Goal: Information Seeking & Learning: Learn about a topic

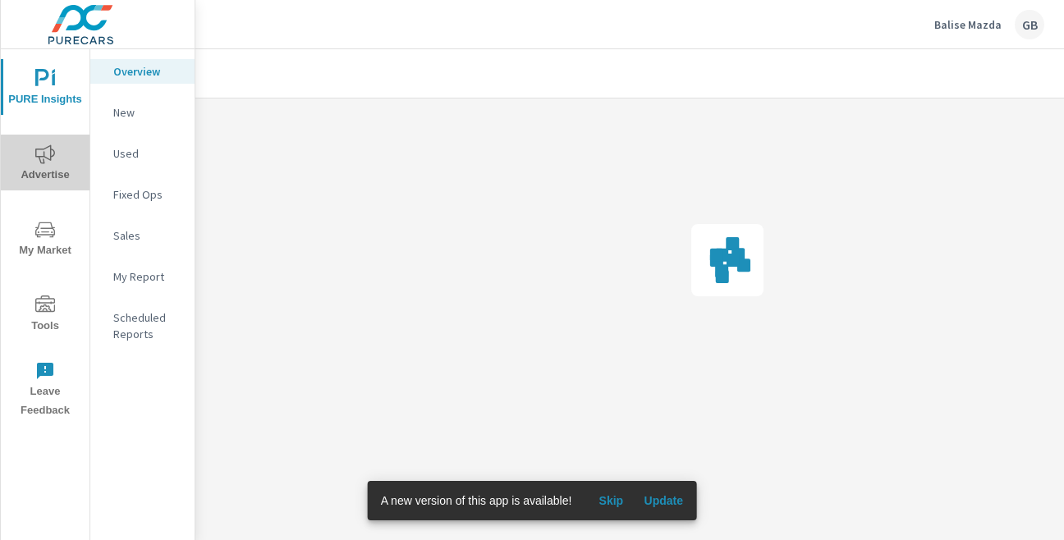
click at [39, 172] on span "Advertise" at bounding box center [45, 164] width 79 height 40
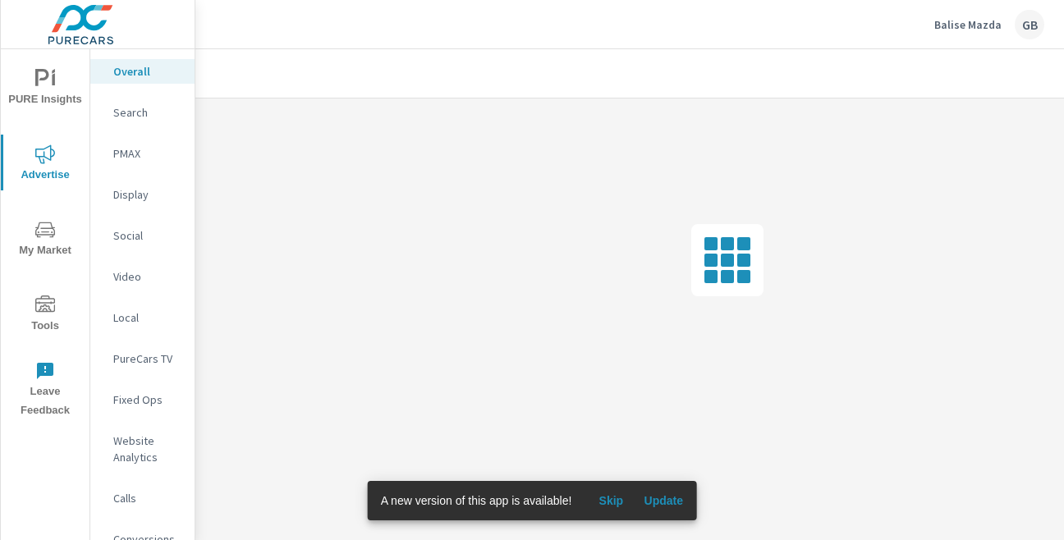
click at [608, 501] on span "Skip" at bounding box center [610, 500] width 39 height 15
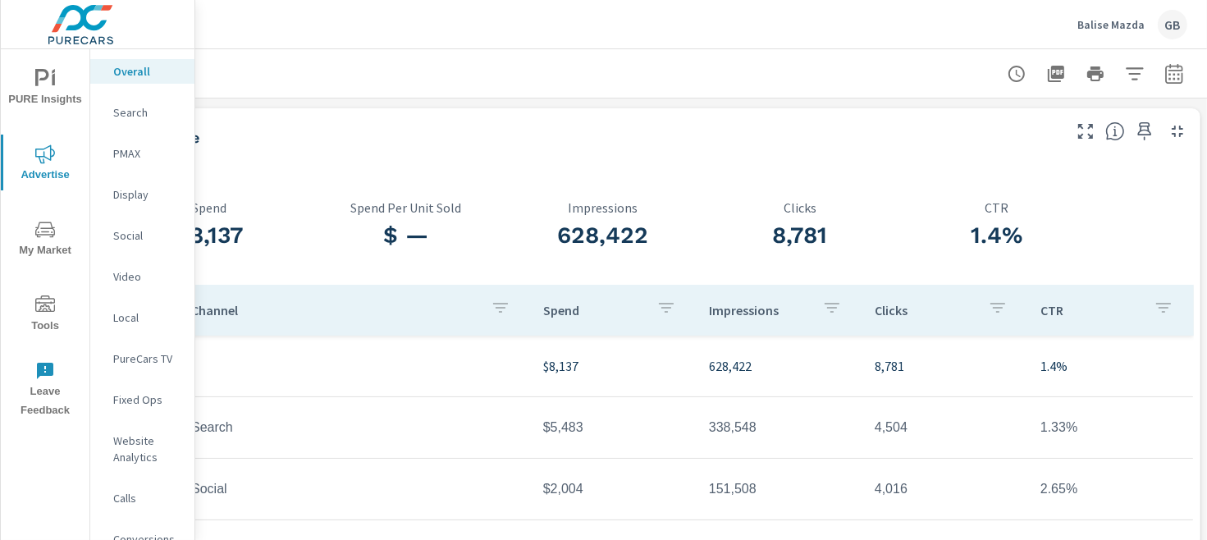
scroll to position [0, 214]
click at [924, 62] on button "button" at bounding box center [1171, 73] width 33 height 33
select select "Last month"
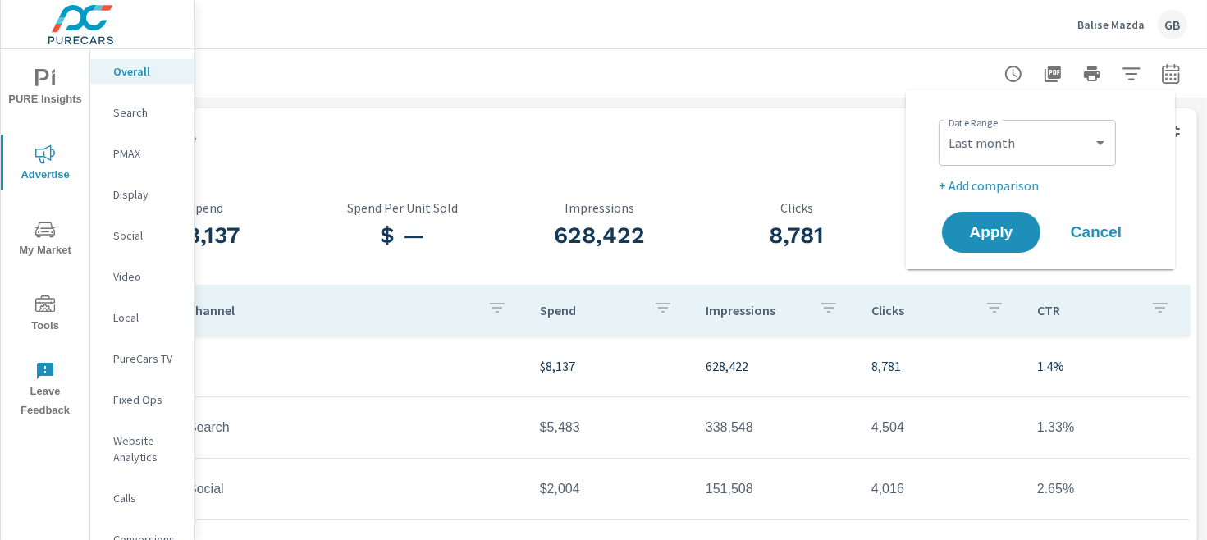
click at [924, 231] on span "Cancel" at bounding box center [1097, 232] width 66 height 15
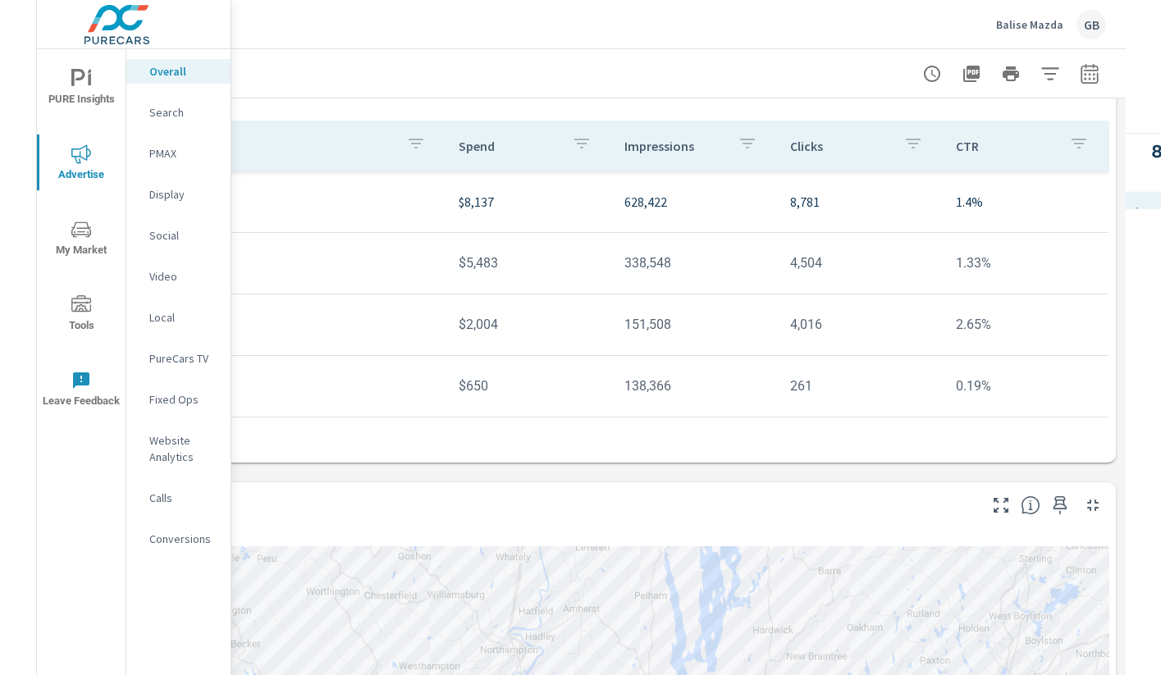
scroll to position [164, 0]
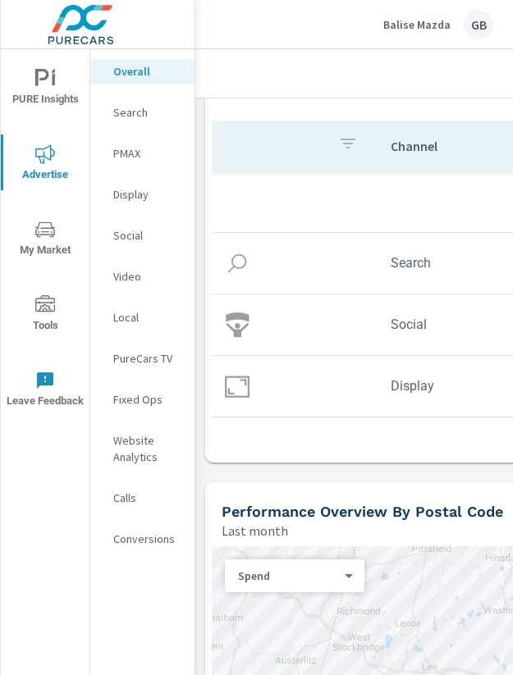
click at [310, 367] on td at bounding box center [295, 386] width 166 height 51
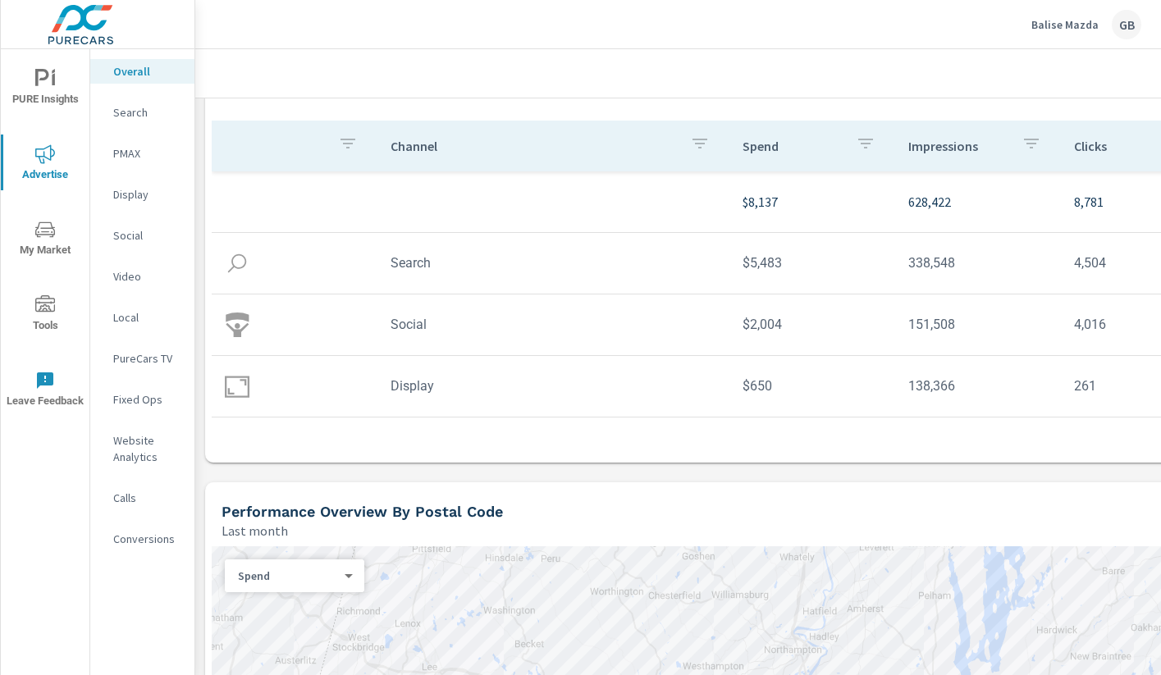
scroll to position [164, 264]
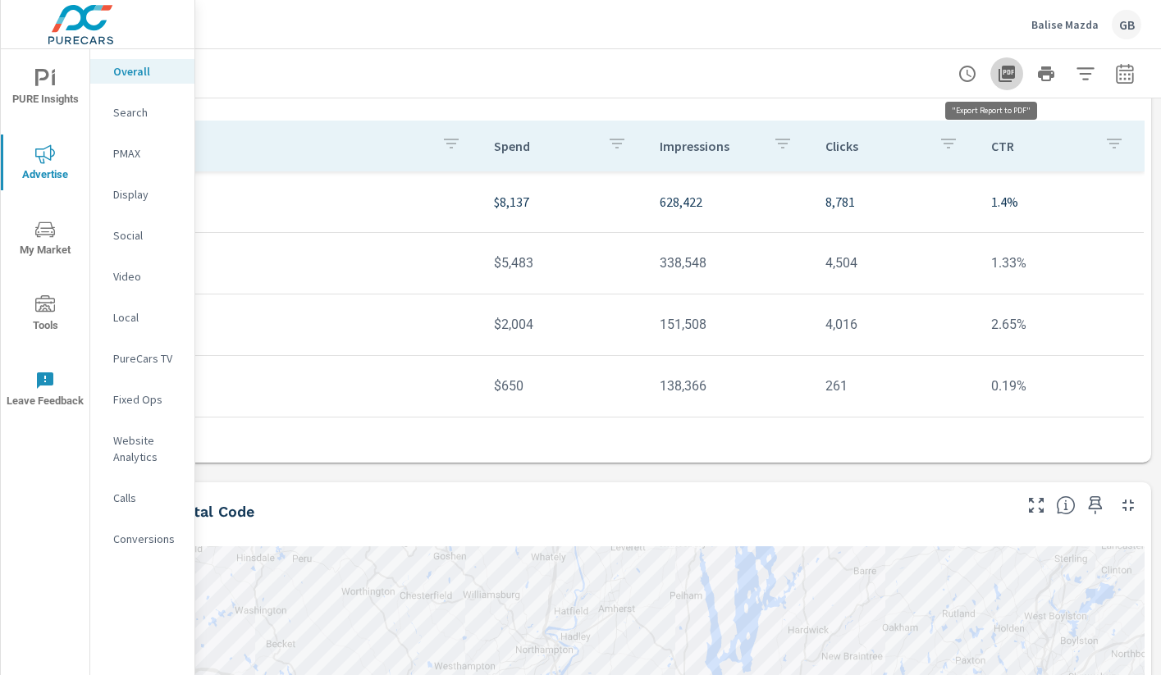
click at [924, 74] on icon "button" at bounding box center [1007, 74] width 16 height 16
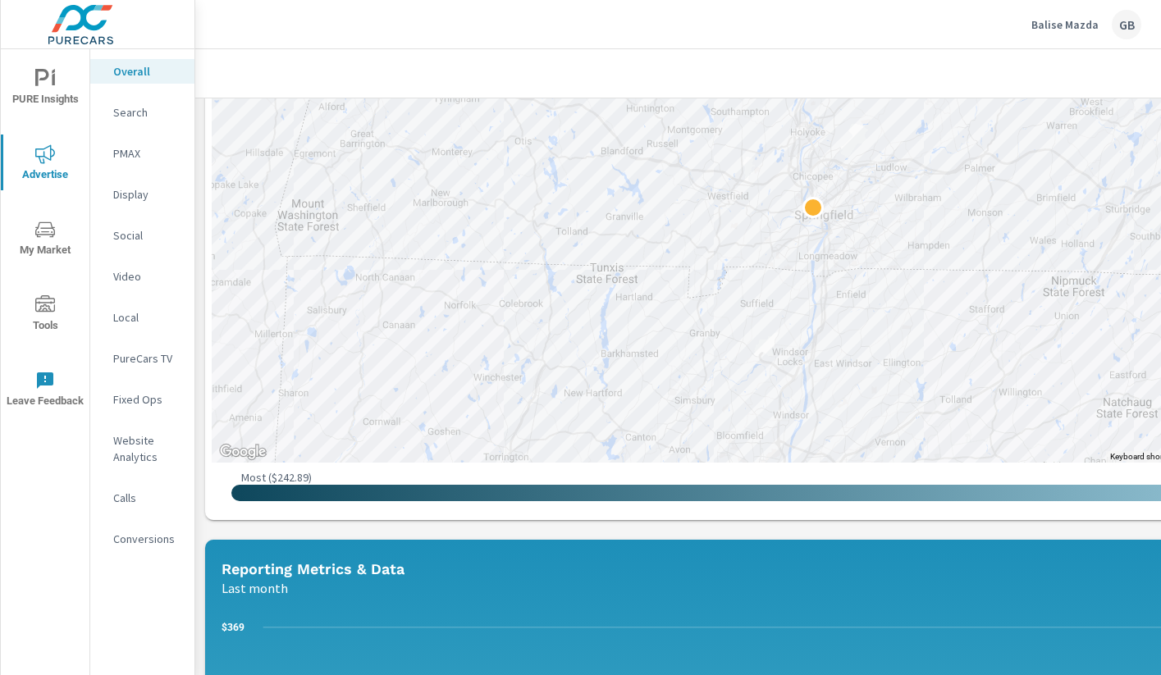
scroll to position [574, 0]
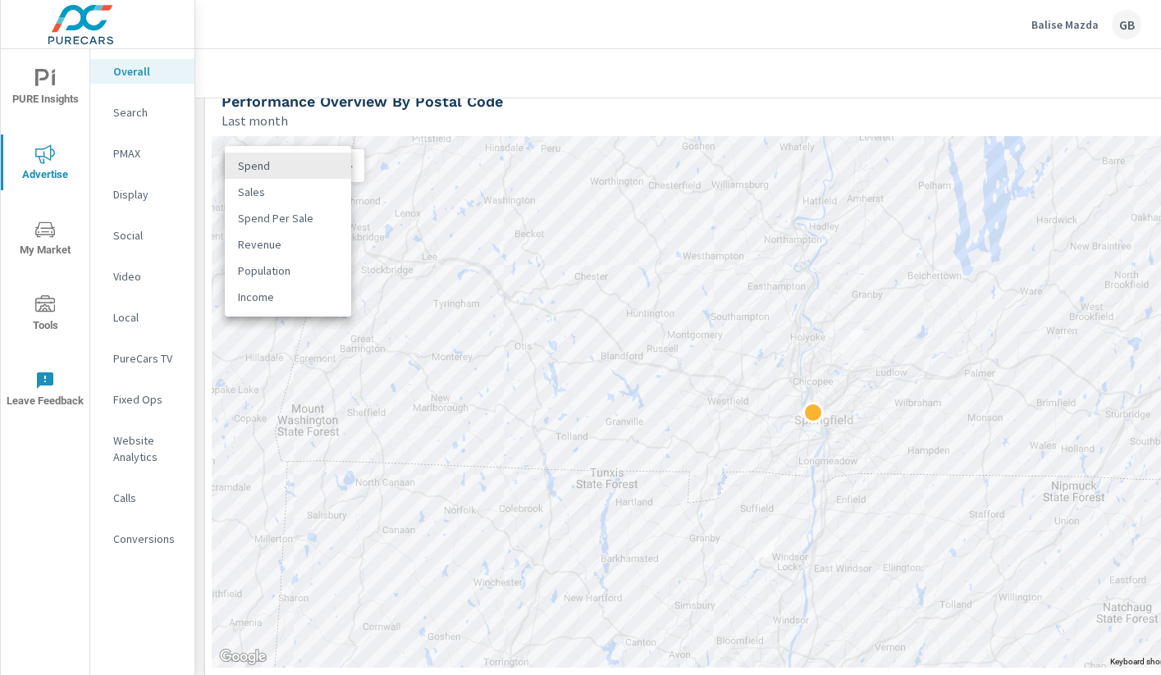
click at [304, 172] on body "PURE Insights Advertise My Market Tools Leave Feedback Overall Search PMAX Disp…" at bounding box center [580, 337] width 1161 height 675
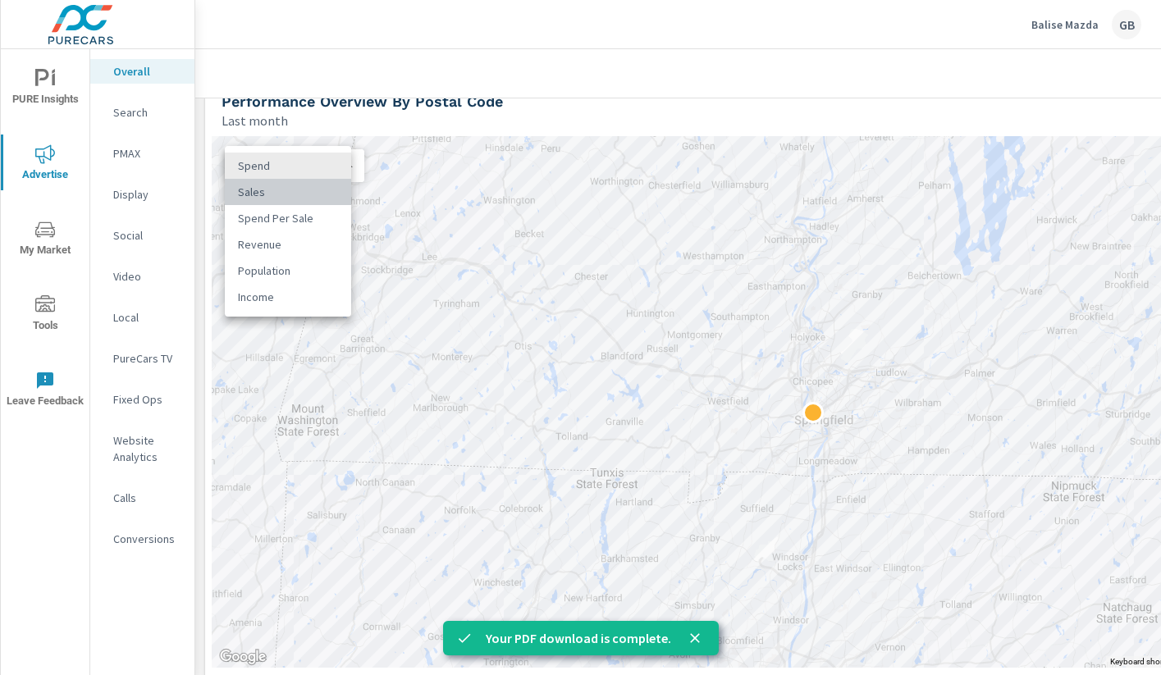
click at [295, 196] on li "Sales" at bounding box center [288, 192] width 126 height 26
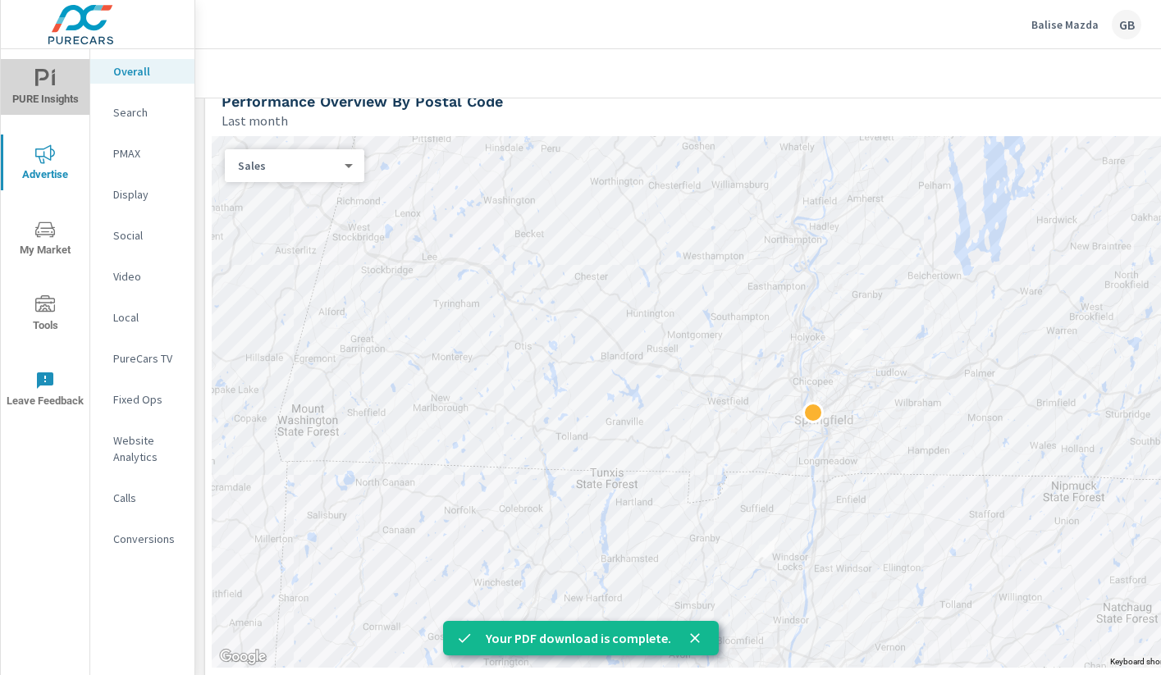
click at [54, 94] on span "PURE Insights" at bounding box center [45, 89] width 79 height 40
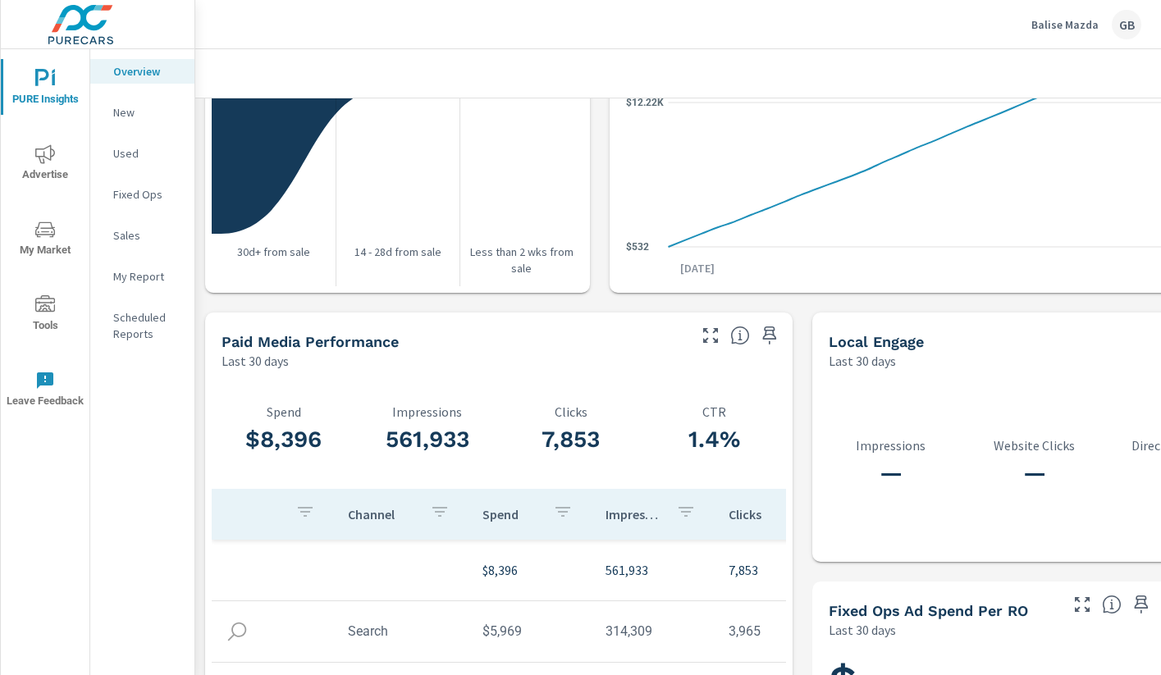
scroll to position [2130, 0]
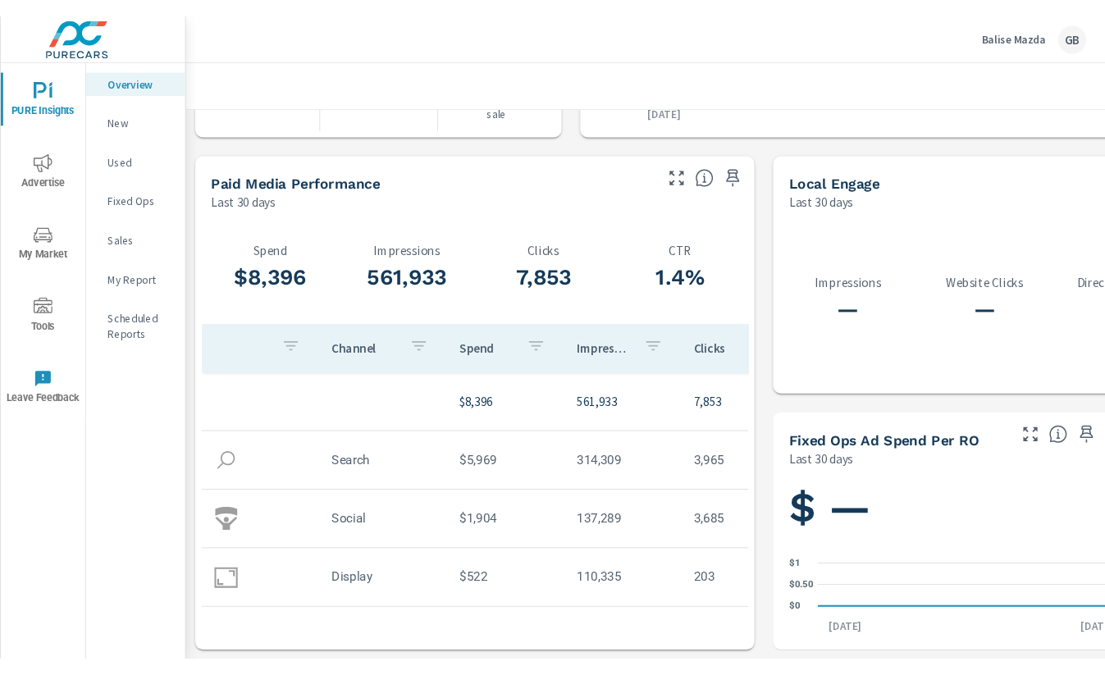
scroll to position [2, 0]
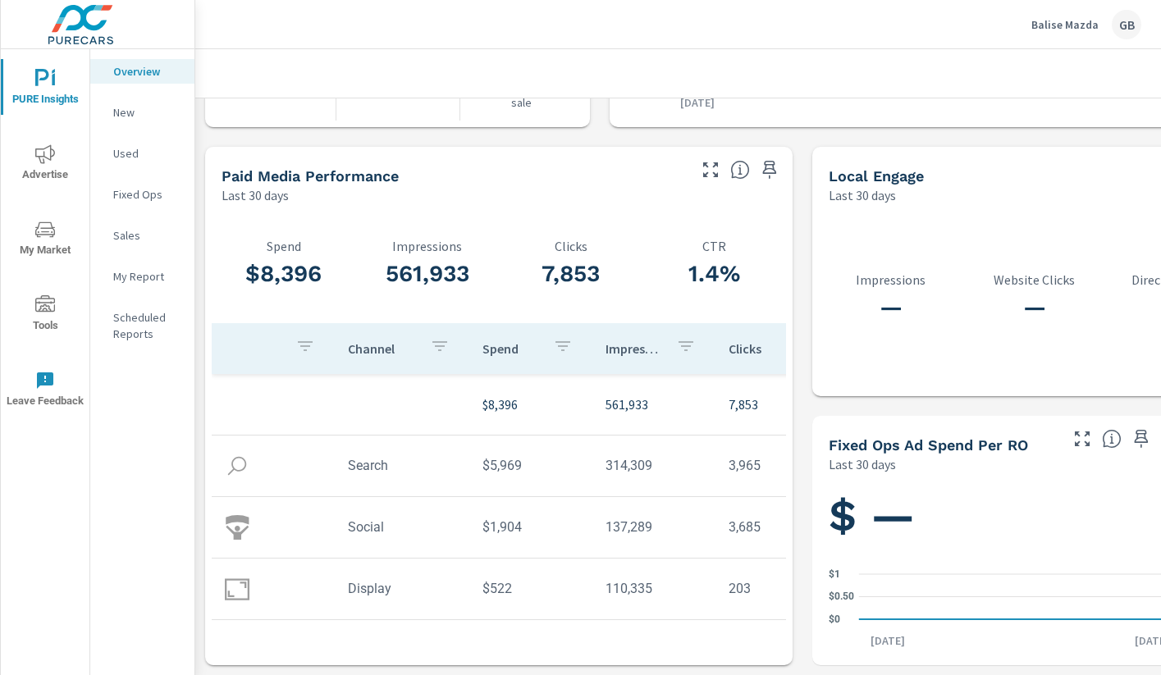
click at [51, 248] on span "My Market" at bounding box center [45, 240] width 79 height 40
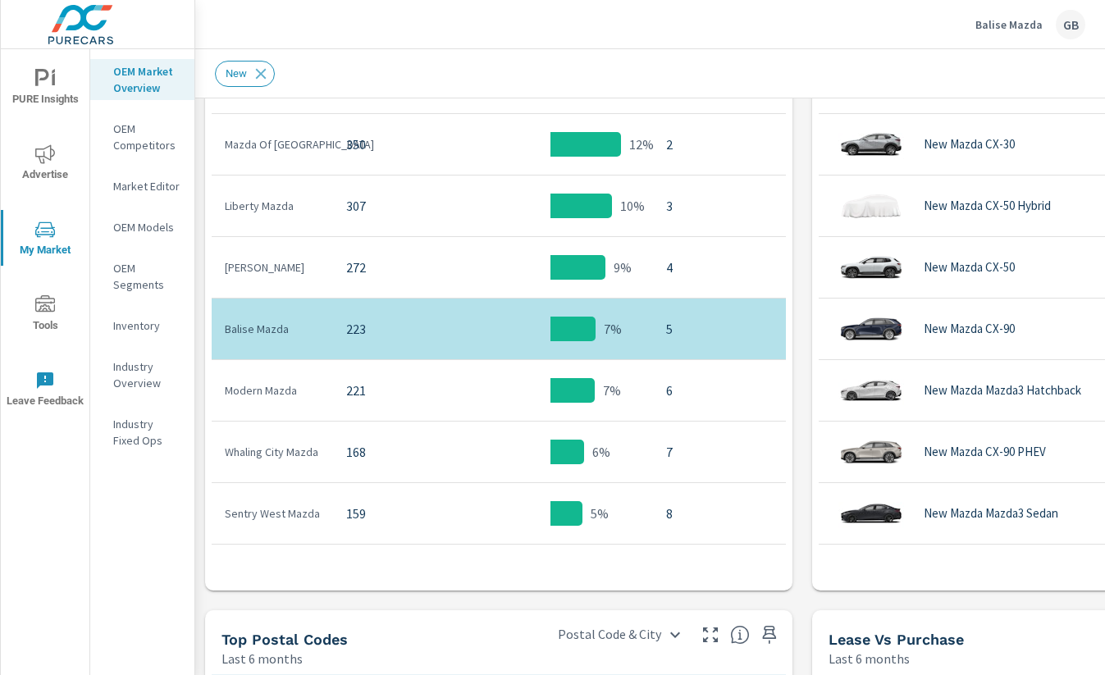
scroll to position [1026, 0]
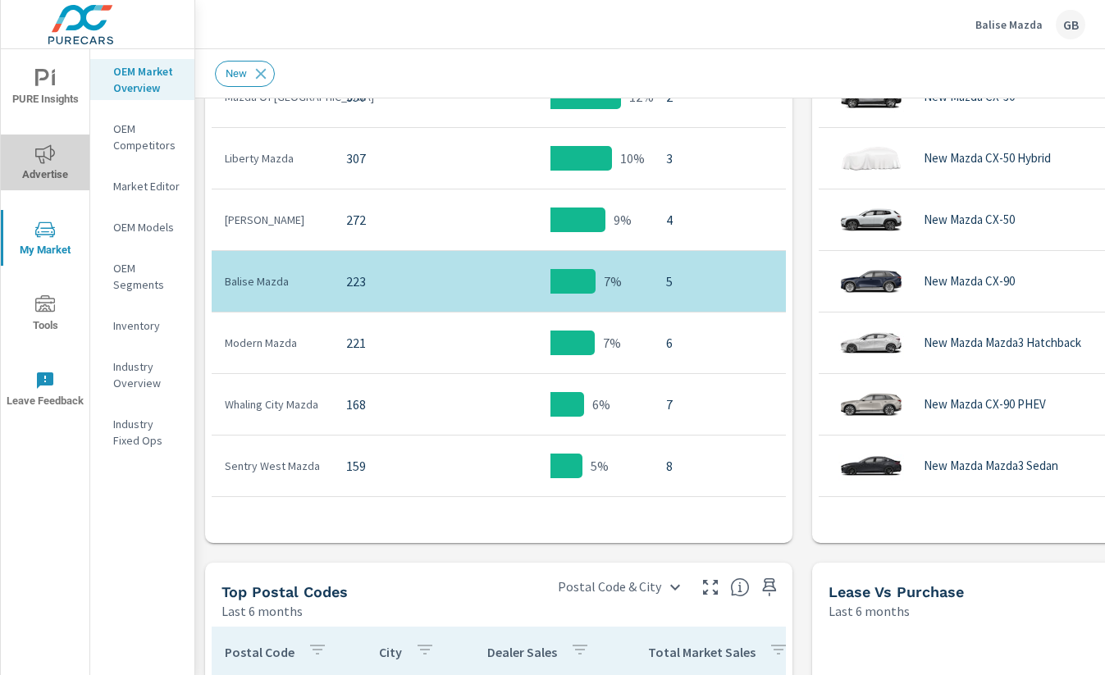
click at [32, 171] on span "Advertise" at bounding box center [45, 164] width 79 height 40
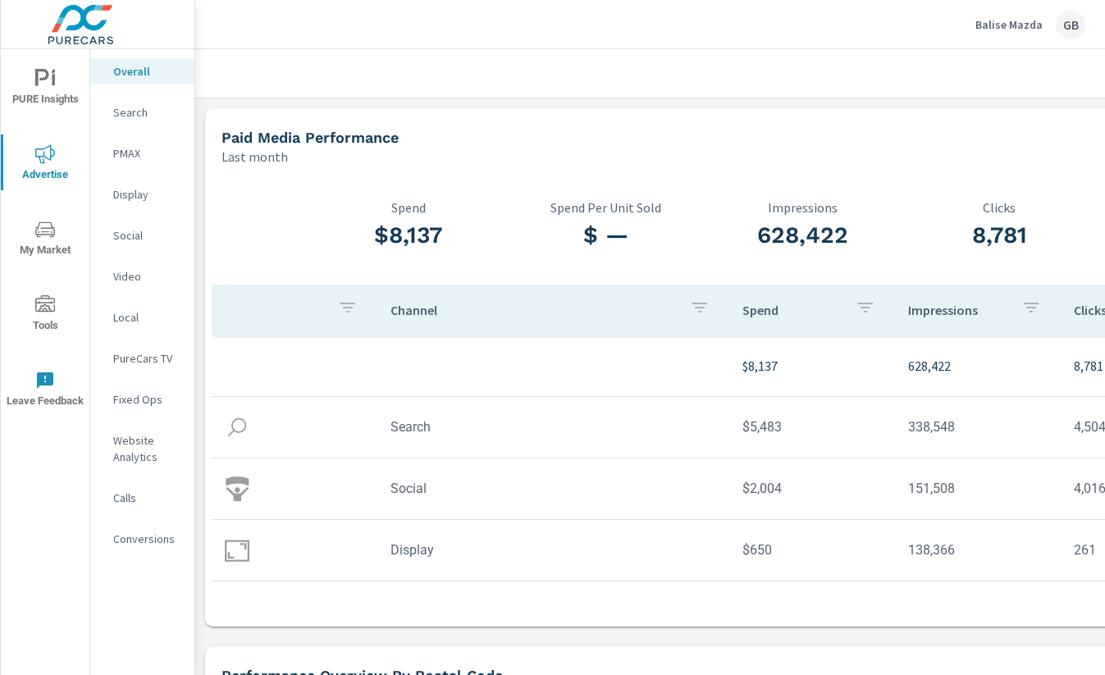
click at [144, 107] on p "Search" at bounding box center [147, 112] width 68 height 16
